Goal: Task Accomplishment & Management: Manage account settings

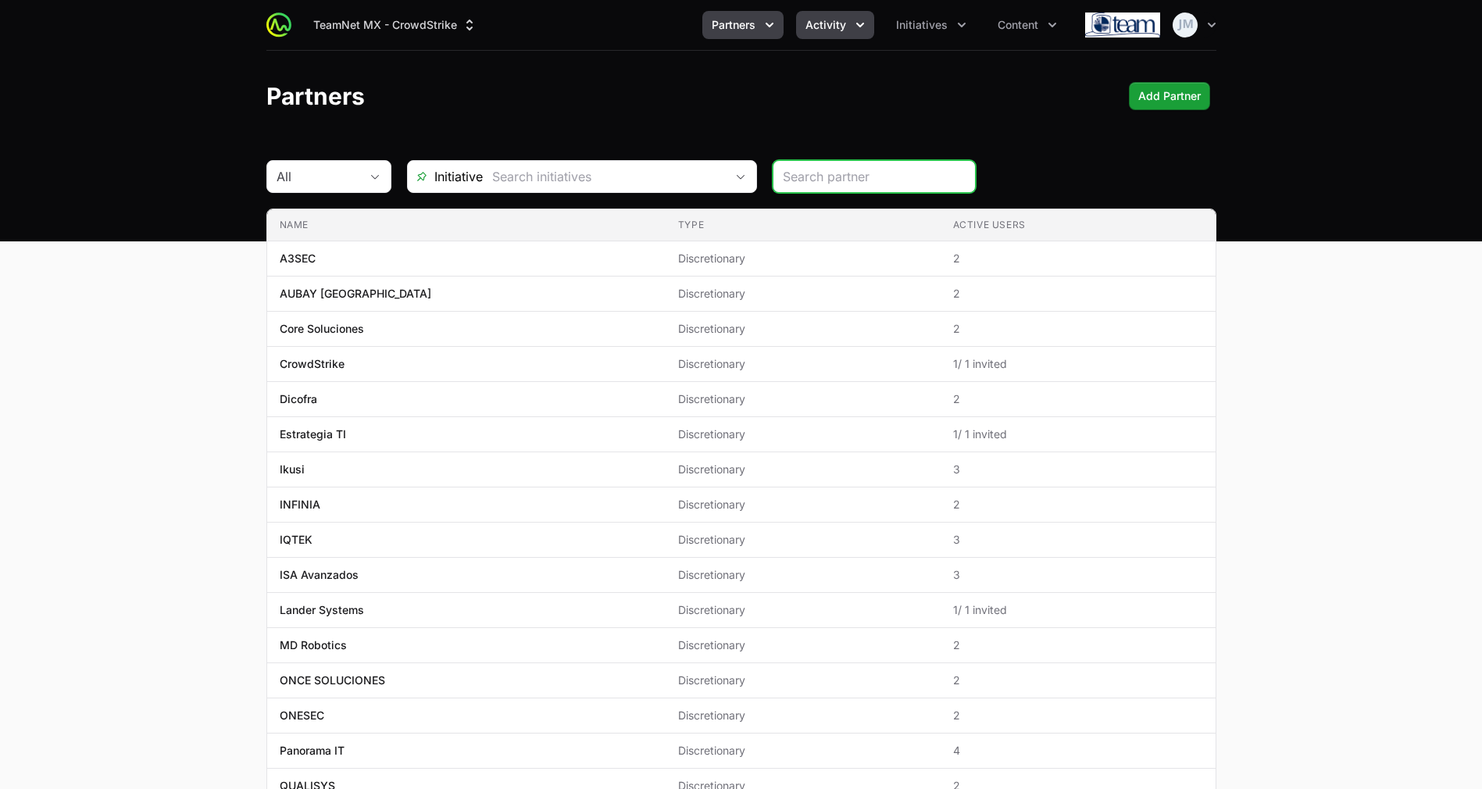
click at [867, 30] on icon "Activity menu" at bounding box center [860, 25] width 16 height 16
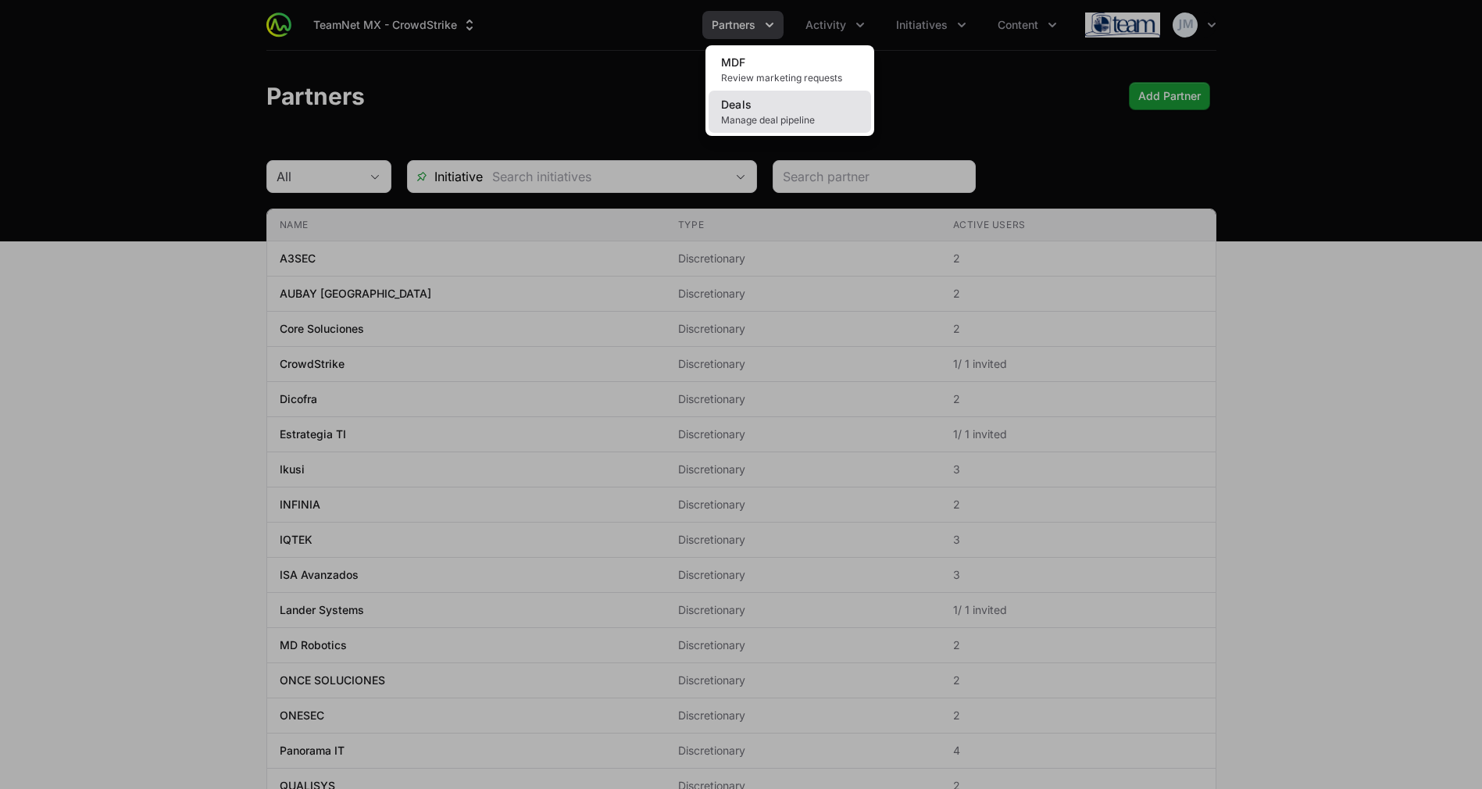
click at [784, 123] on span "Manage deal pipeline" at bounding box center [789, 120] width 137 height 12
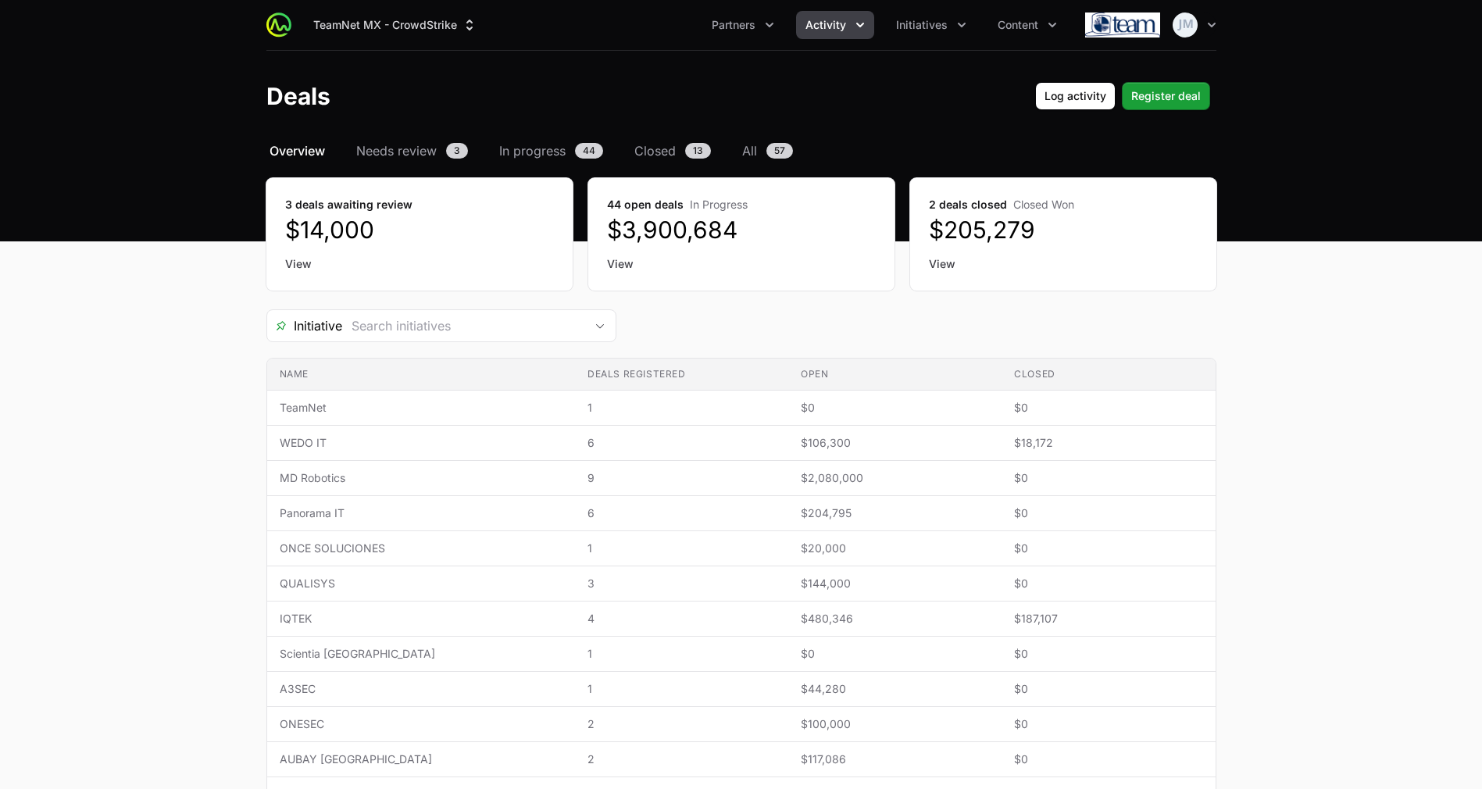
click at [298, 267] on link "View" at bounding box center [419, 264] width 269 height 16
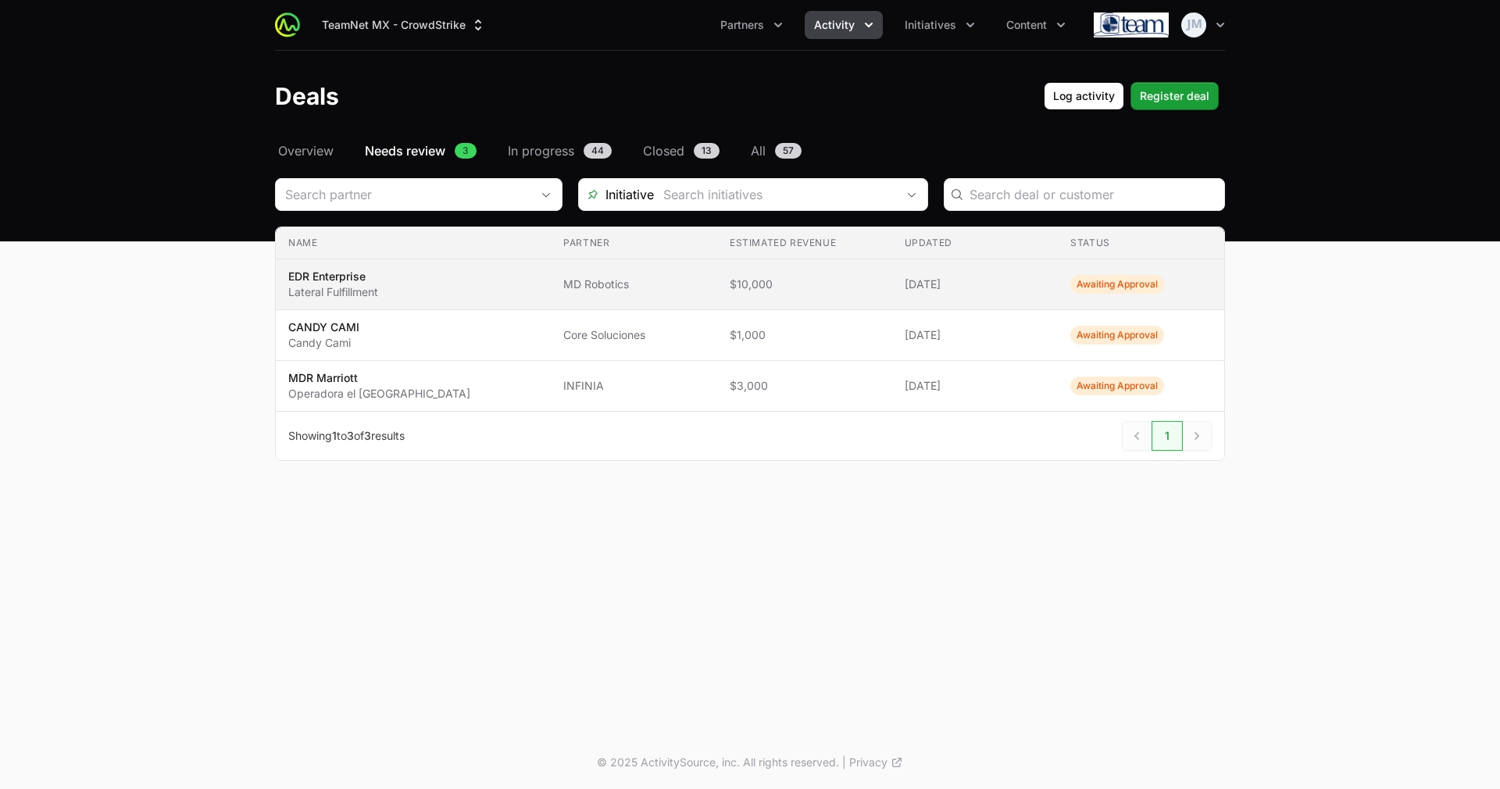
click at [844, 280] on span "$10,000" at bounding box center [805, 285] width 150 height 16
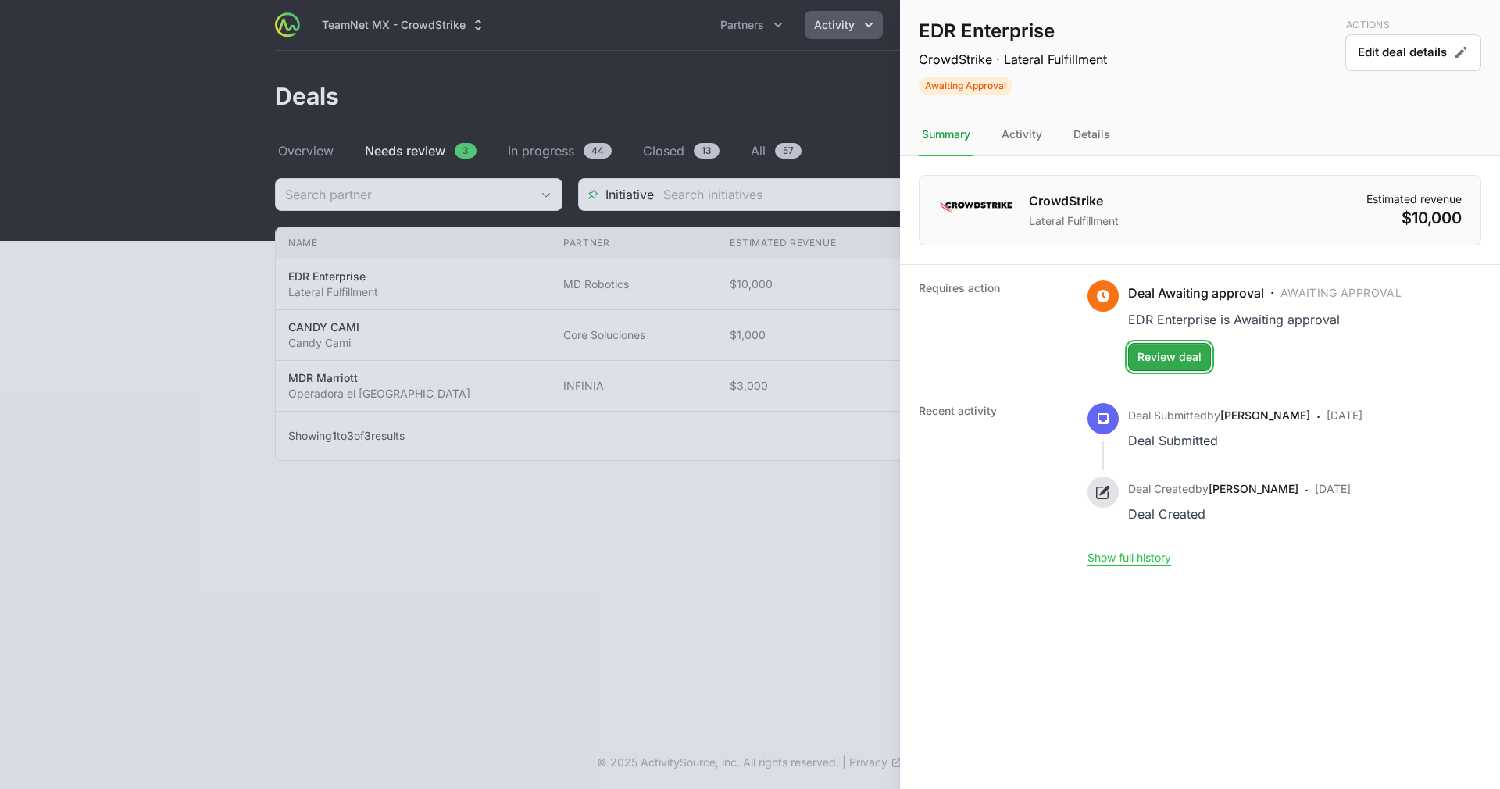
click at [1178, 352] on span "Review deal" at bounding box center [1169, 357] width 64 height 19
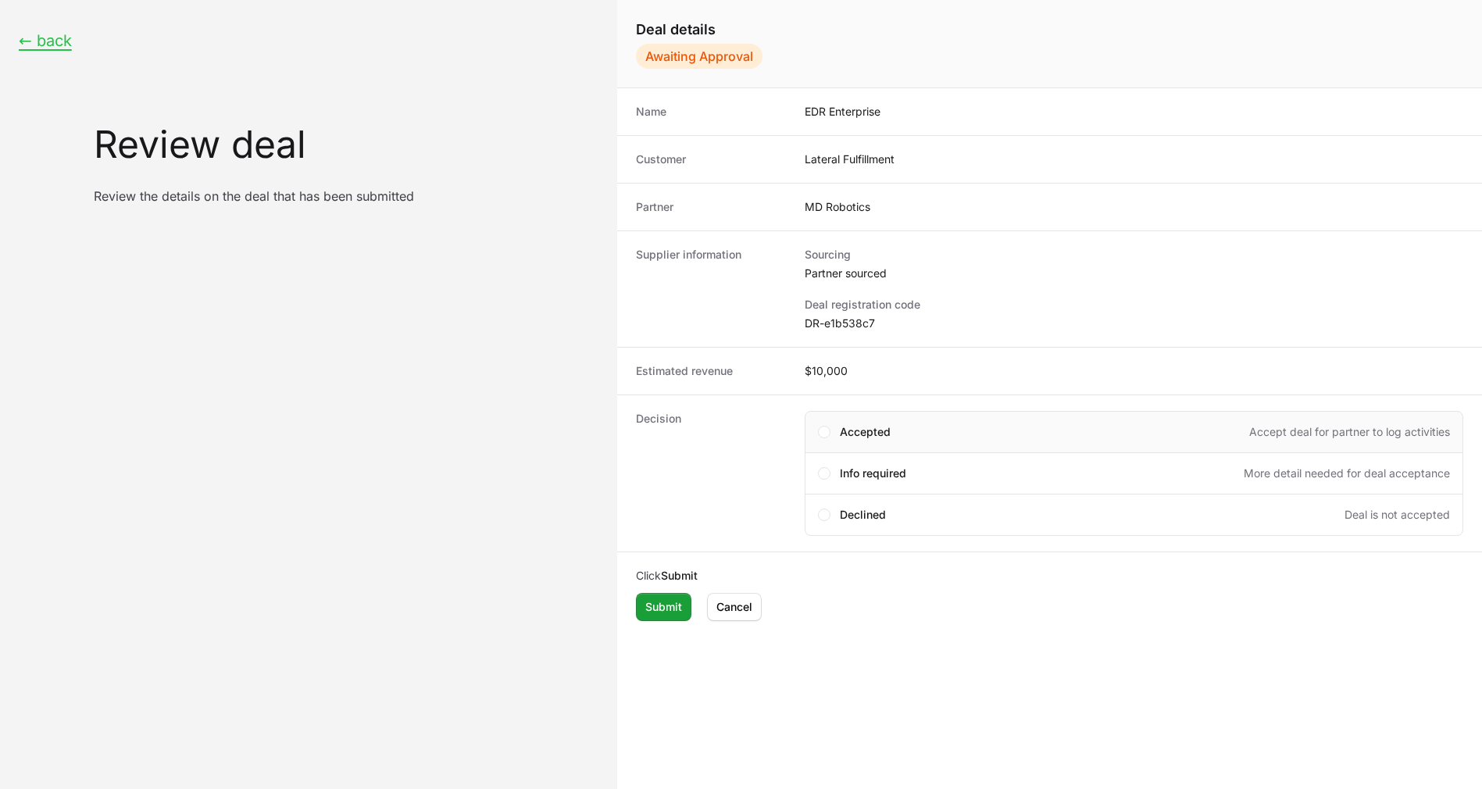
click at [816, 437] on div "Accepted Accept deal for partner to log activities" at bounding box center [1134, 432] width 659 height 42
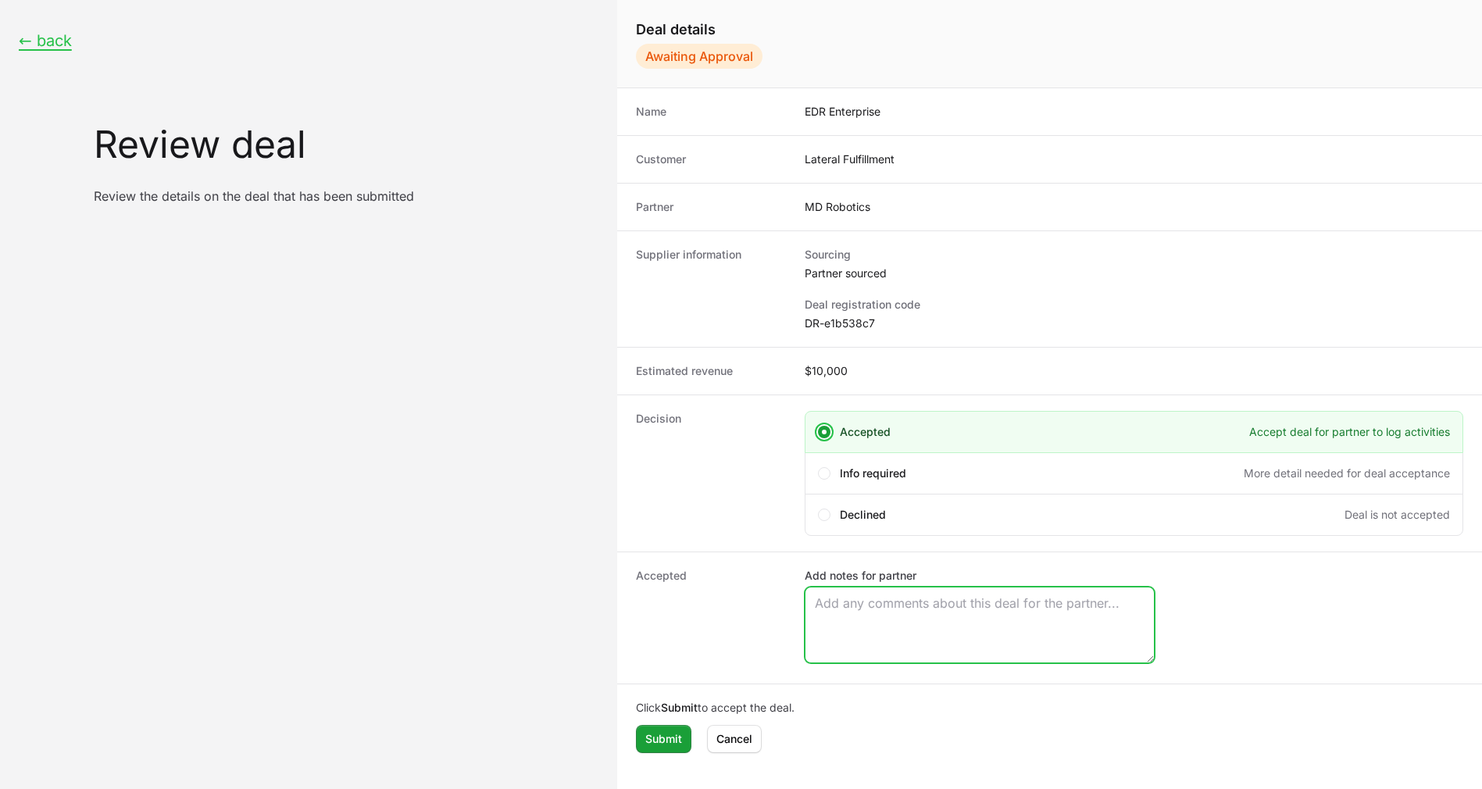
click at [844, 618] on textarea "Add notes for partner" at bounding box center [979, 624] width 348 height 75
paste textarea "Opportunity Owner [PERSON_NAME]"
click at [844, 618] on textarea "Opportunity Owner [PERSON_NAME]" at bounding box center [979, 624] width 348 height 75
type textarea "Opportunity Owner [PERSON_NAME]"
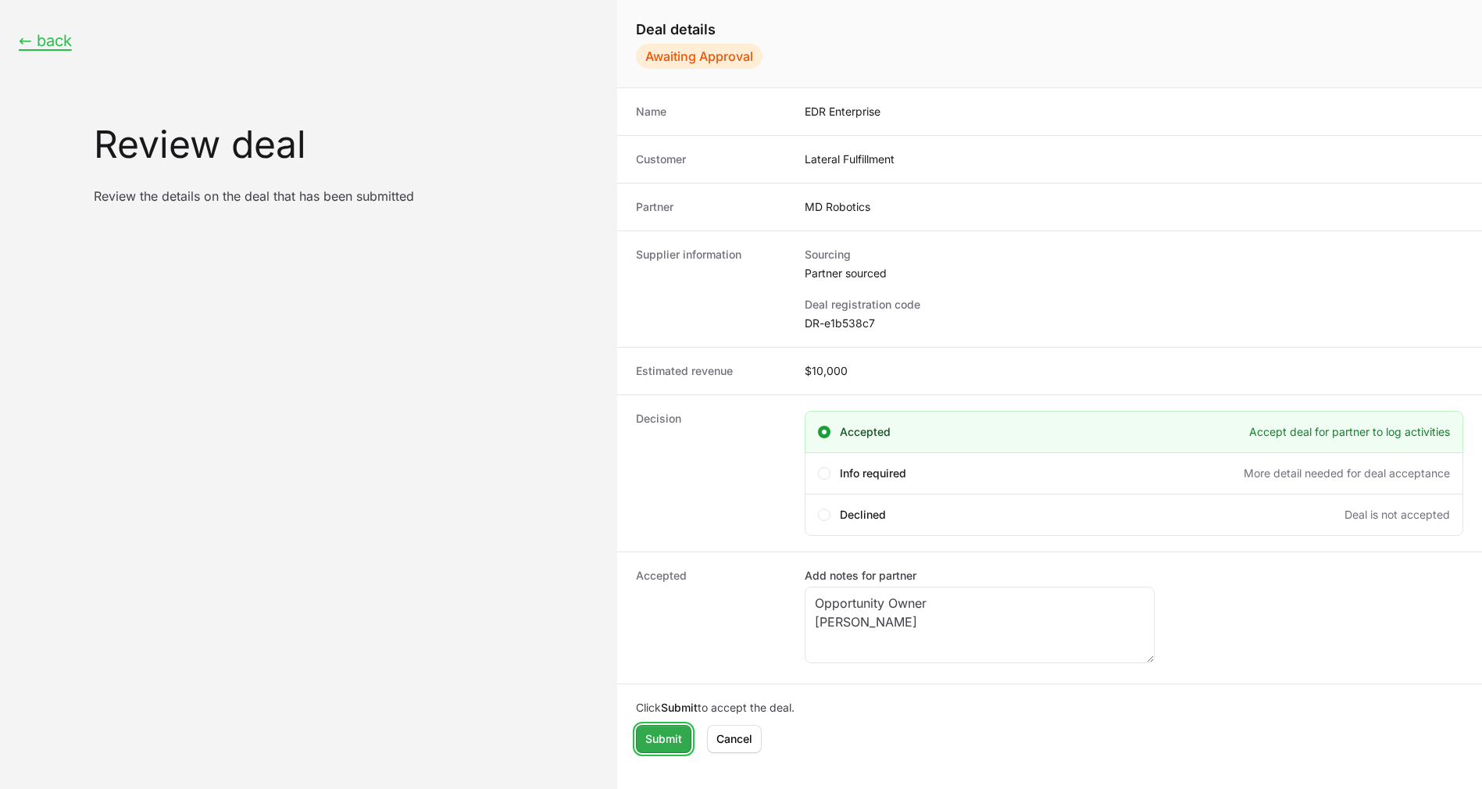
click at [659, 728] on button "Submit" at bounding box center [663, 739] width 55 height 28
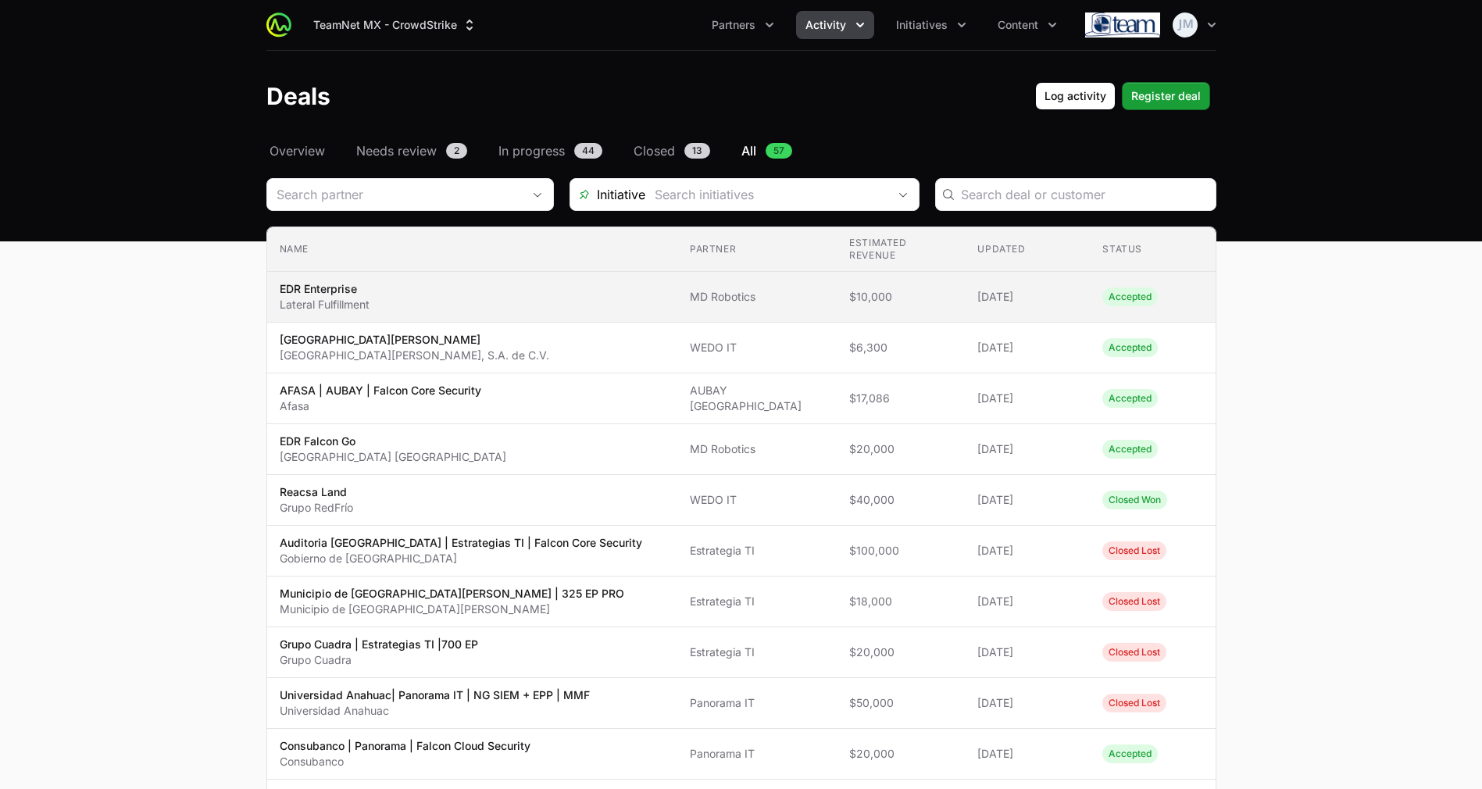
click at [1101, 287] on td "Status Accepted" at bounding box center [1152, 297] width 125 height 51
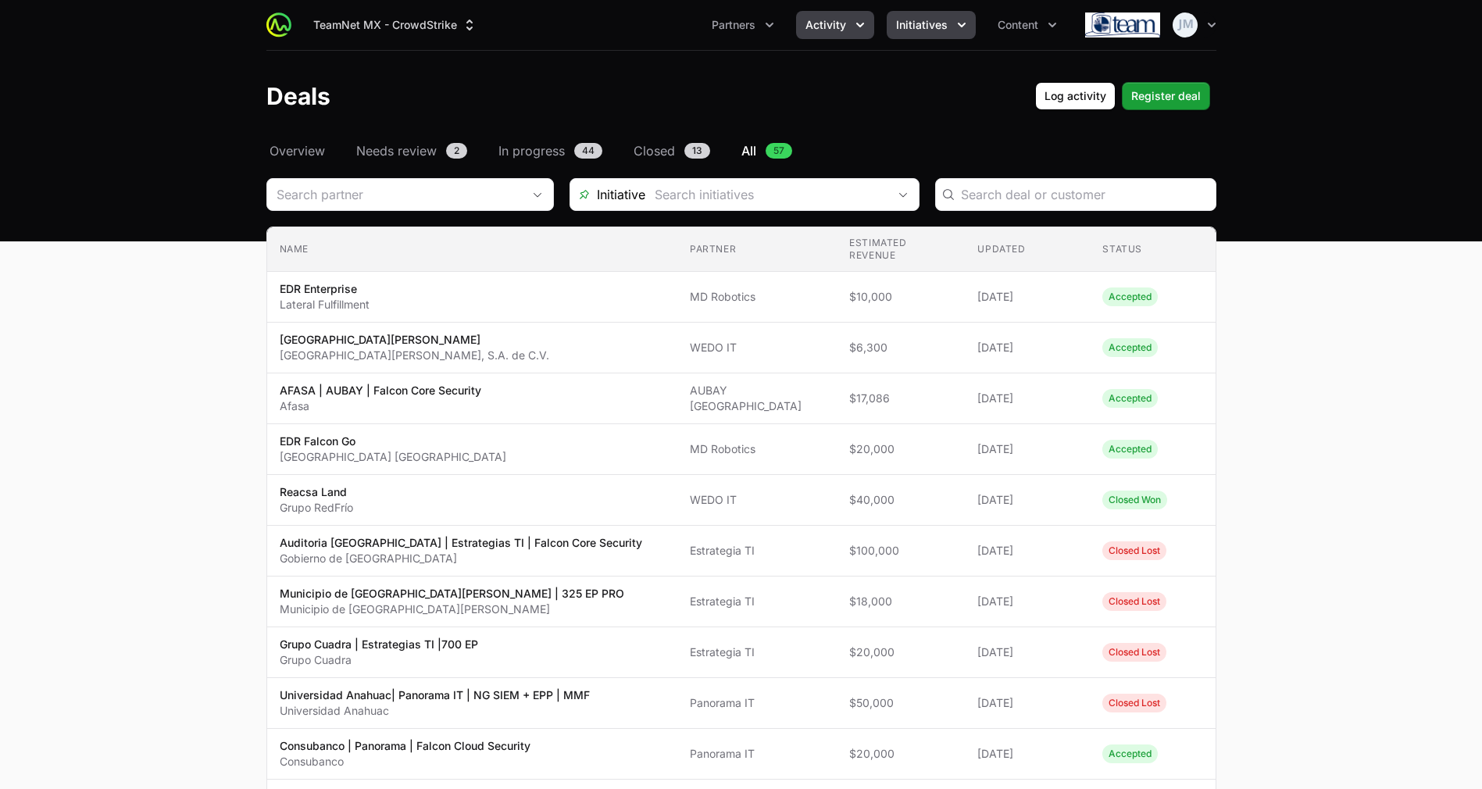
click at [930, 27] on span "Initiatives" at bounding box center [922, 25] width 52 height 16
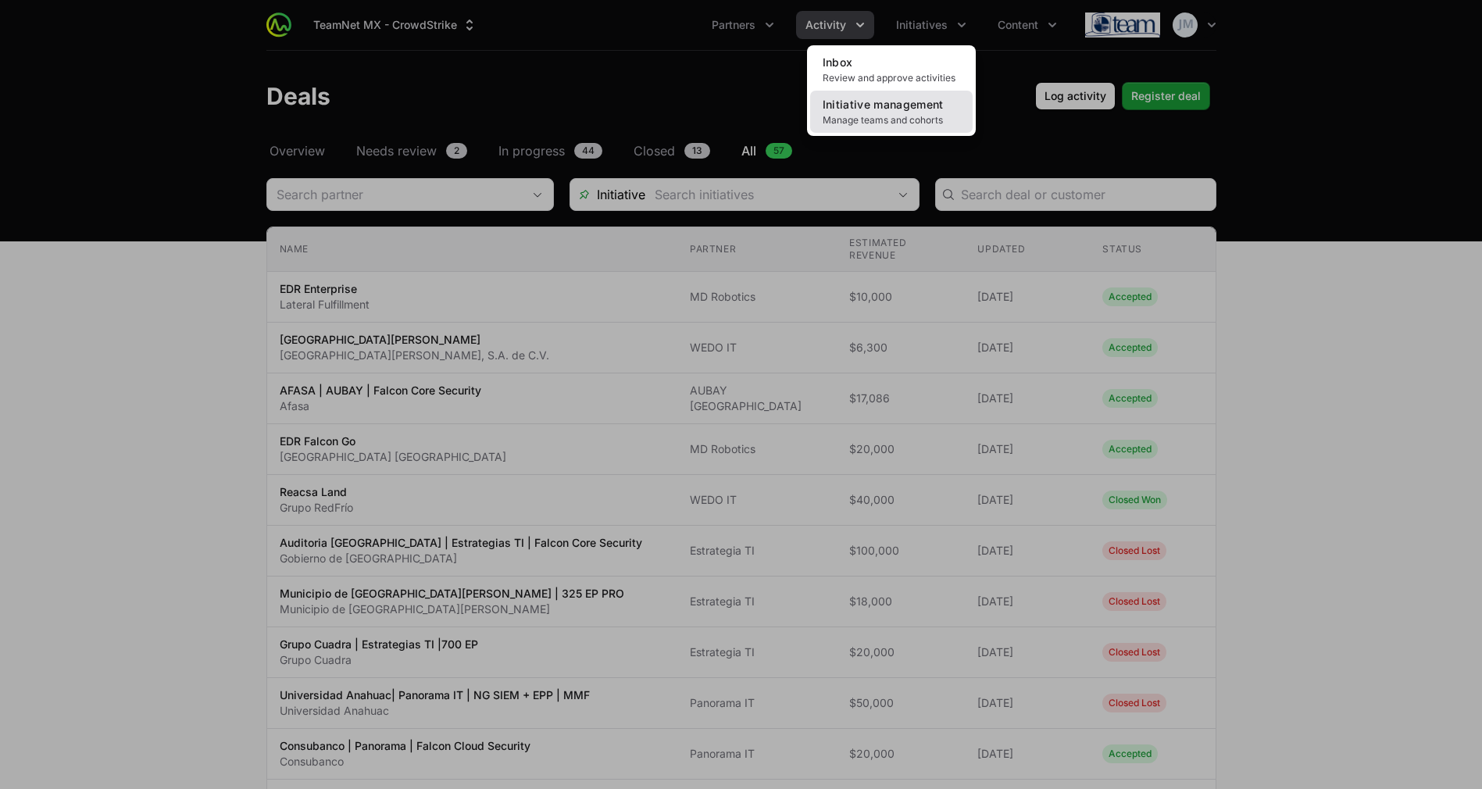
click at [915, 106] on span "Initiative management" at bounding box center [883, 104] width 121 height 13
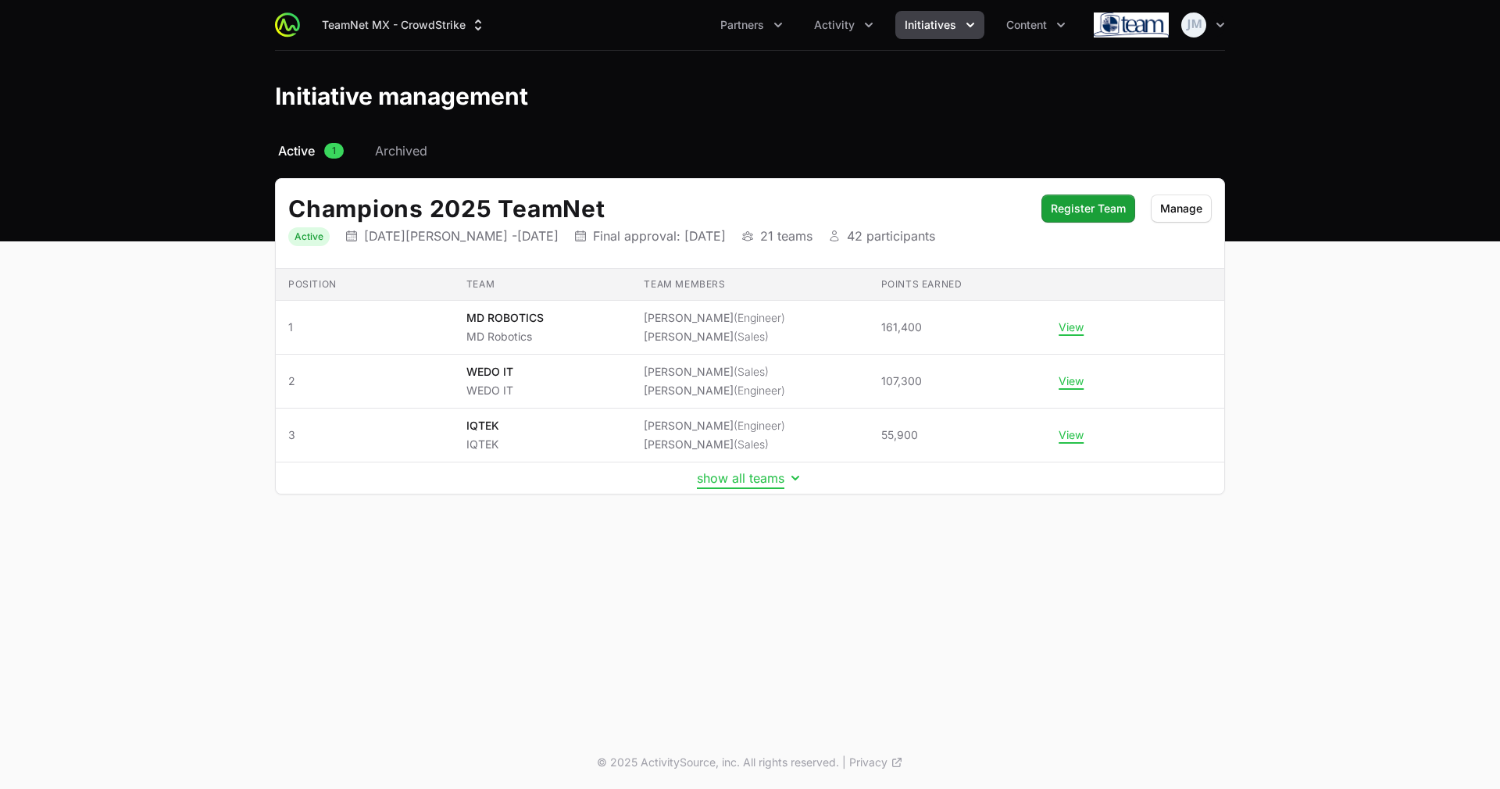
click at [735, 473] on button "show all teams" at bounding box center [750, 478] width 106 height 16
